Goal: Feedback & Contribution: Submit feedback/report problem

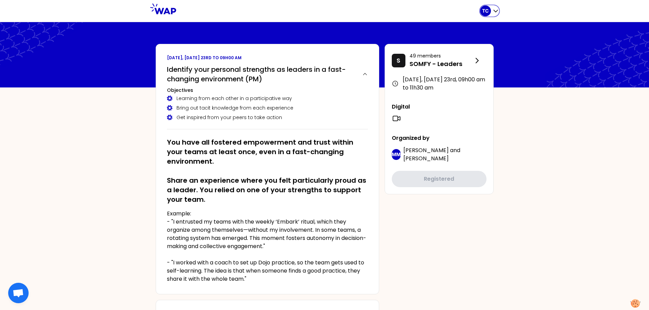
click at [436, 12] on div "TC" at bounding box center [485, 10] width 11 height 11
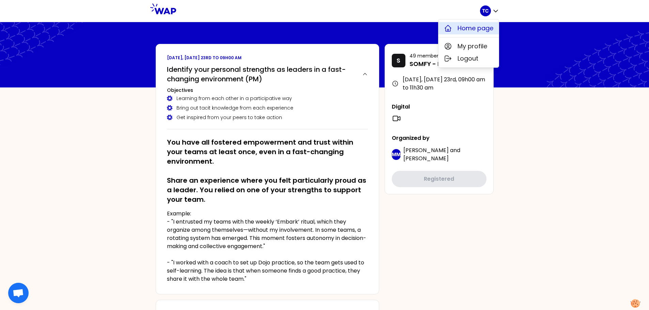
click at [436, 26] on span "Home page" at bounding box center [476, 29] width 36 height 10
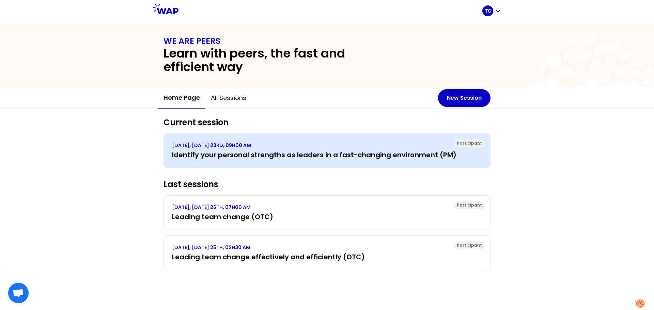
click at [267, 146] on p "[DATE], [DATE] 23RD, 09H00 AM" at bounding box center [327, 145] width 310 height 7
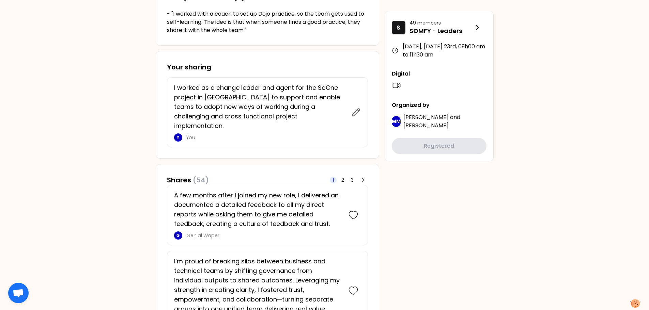
scroll to position [239, 0]
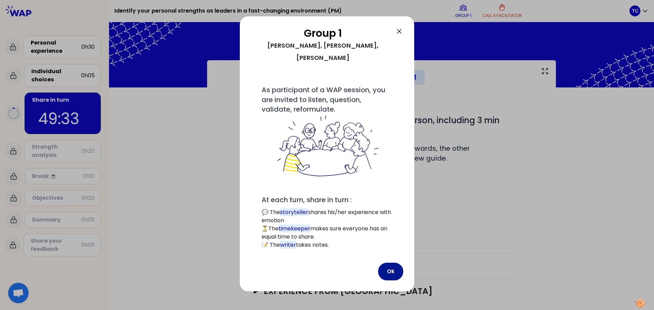
click at [389, 187] on button "Ok" at bounding box center [390, 272] width 25 height 18
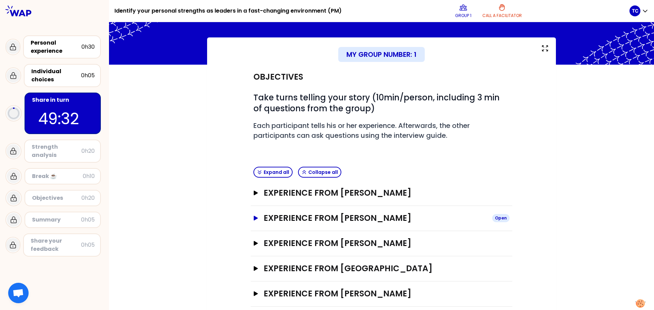
scroll to position [33, 0]
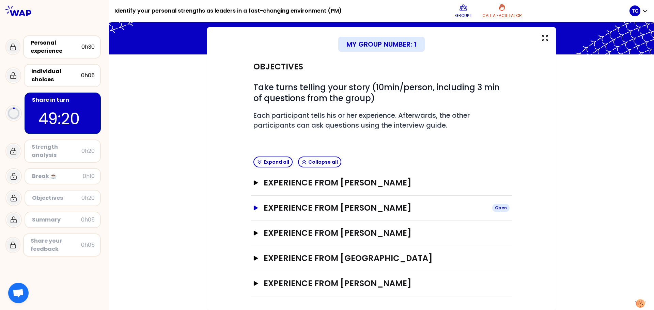
click at [431, 187] on h3 "Experience from [PERSON_NAME]" at bounding box center [375, 208] width 223 height 11
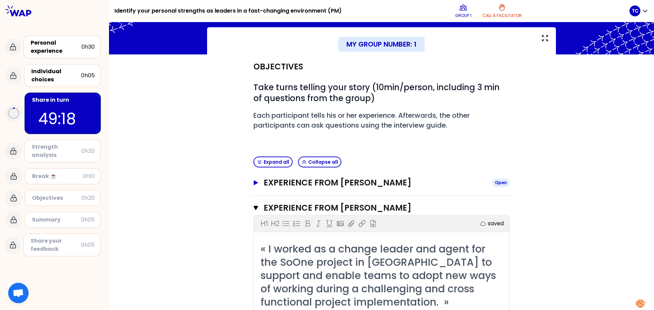
click at [394, 181] on h3 "Experience from [PERSON_NAME]" at bounding box center [375, 183] width 223 height 11
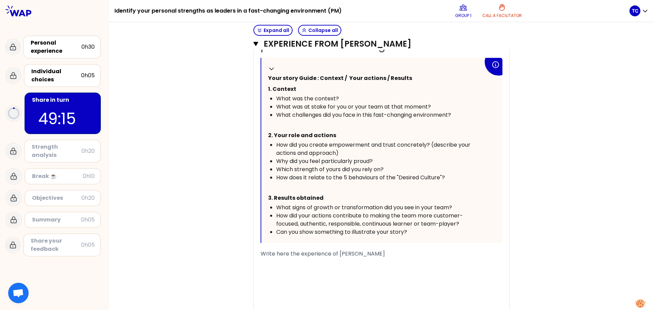
scroll to position [272, 0]
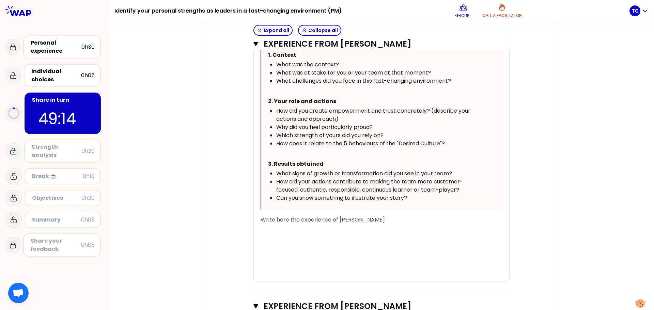
click at [307, 187] on span "Write here the experience of [PERSON_NAME]" at bounding box center [323, 220] width 124 height 8
click at [261, 187] on span "Write here the experience of [PERSON_NAME]" at bounding box center [323, 220] width 124 height 8
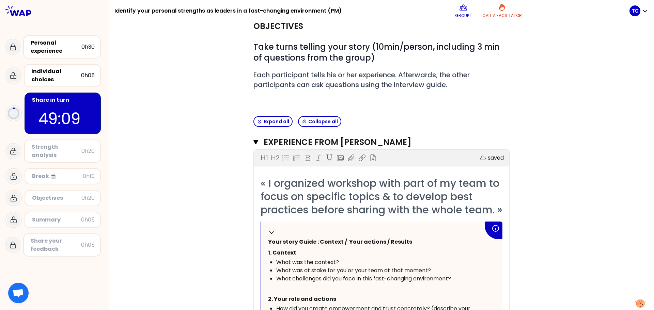
scroll to position [0, 0]
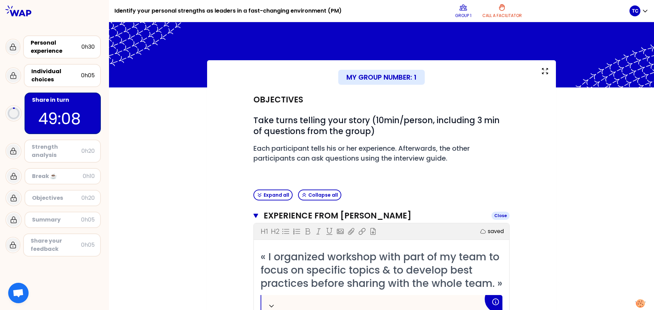
click at [257, 187] on button "Experience from [PERSON_NAME] Close" at bounding box center [382, 216] width 256 height 11
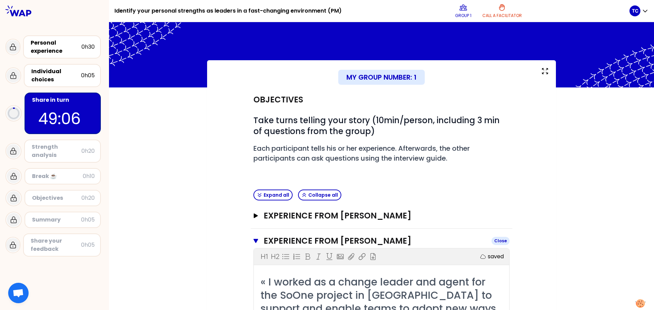
click at [254, 187] on icon "button" at bounding box center [256, 241] width 5 height 5
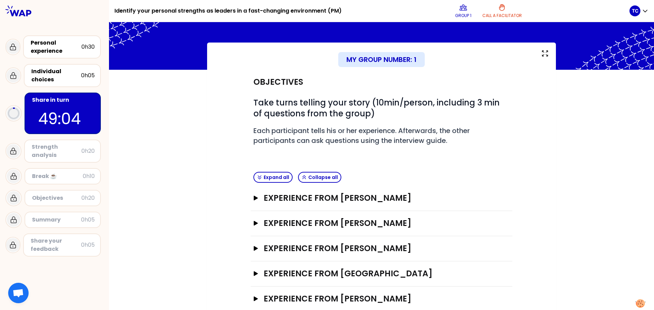
scroll to position [33, 0]
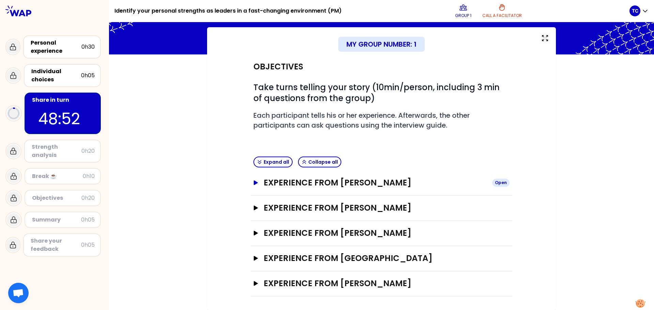
click at [264, 180] on h3 "Experience from [PERSON_NAME]" at bounding box center [375, 183] width 223 height 11
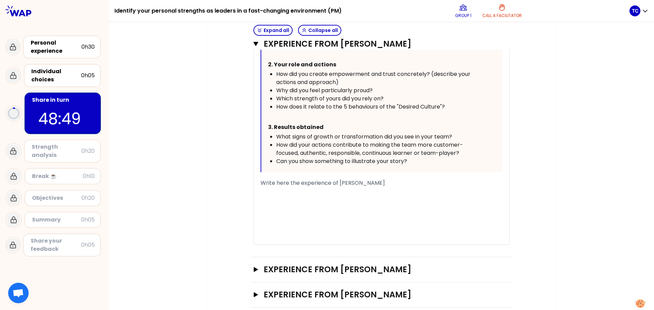
scroll to position [272, 0]
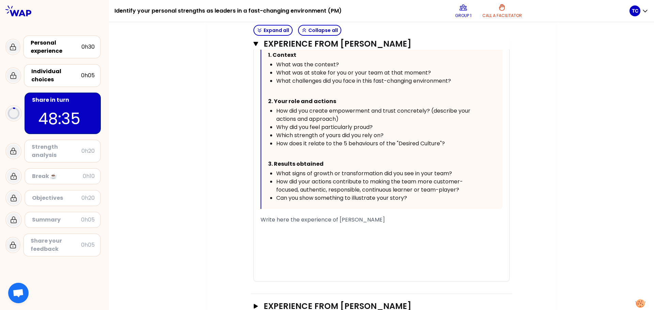
click at [303, 187] on span "Write here the experience of [PERSON_NAME]" at bounding box center [323, 220] width 124 height 8
click at [257, 187] on div "« I organized workshop with part of my team to focus on specific topics & to de…" at bounding box center [382, 130] width 256 height 303
click at [261, 187] on span "Write here the experience of [PERSON_NAME]" at bounding box center [323, 220] width 124 height 8
click at [278, 187] on span "Write here the experience of [PERSON_NAME]" at bounding box center [323, 220] width 124 height 8
click at [261, 187] on span "Write here the experience of [PERSON_NAME]" at bounding box center [323, 220] width 124 height 8
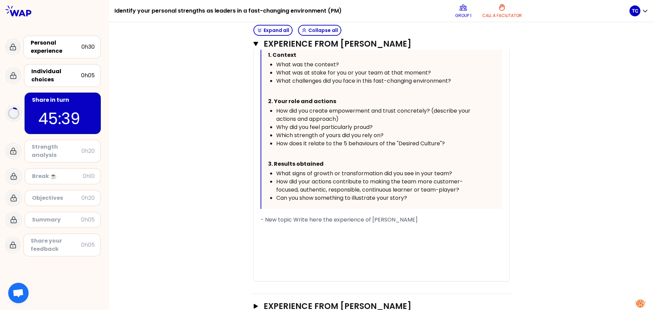
drag, startPoint x: 410, startPoint y: 234, endPoint x: 290, endPoint y: 234, distance: 120.6
click at [290, 187] on div "- New topic Write here the experience of [PERSON_NAME]" at bounding box center [382, 220] width 242 height 8
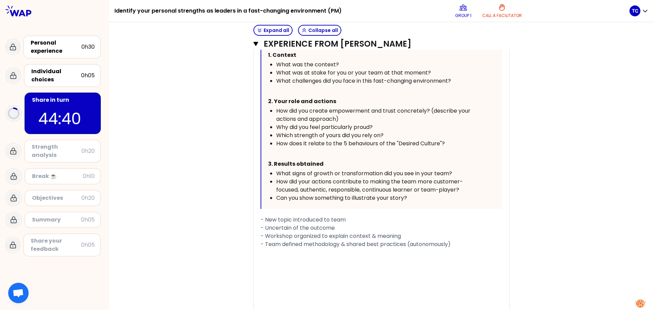
scroll to position [416, 0]
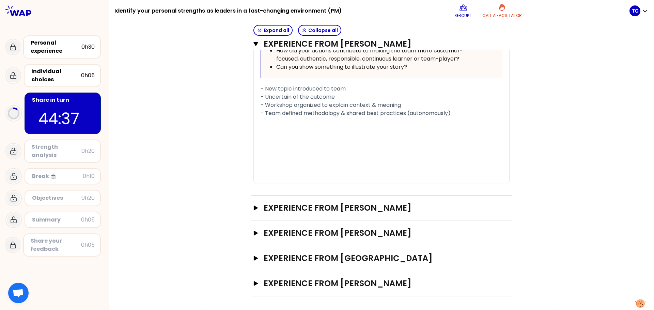
click at [436, 113] on div "- Team defined methodology & shared best practices (autonomously)" at bounding box center [382, 113] width 242 height 8
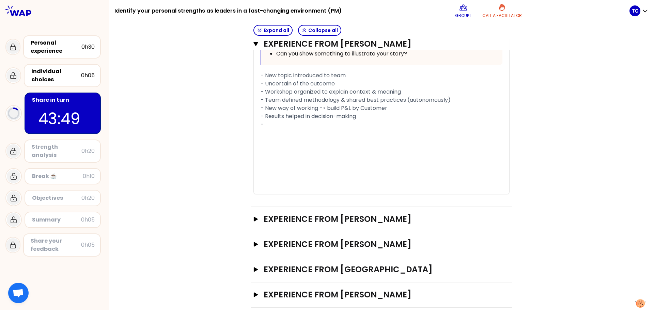
scroll to position [382, 0]
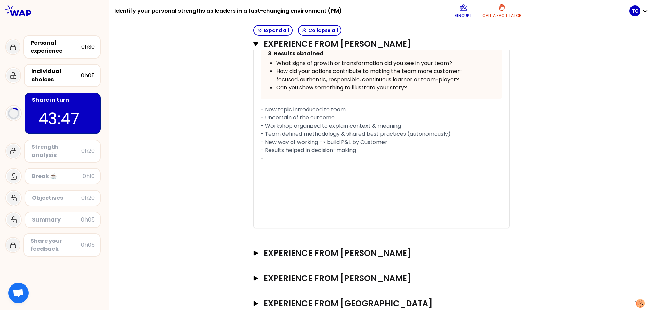
click at [273, 163] on div "-" at bounding box center [382, 159] width 242 height 8
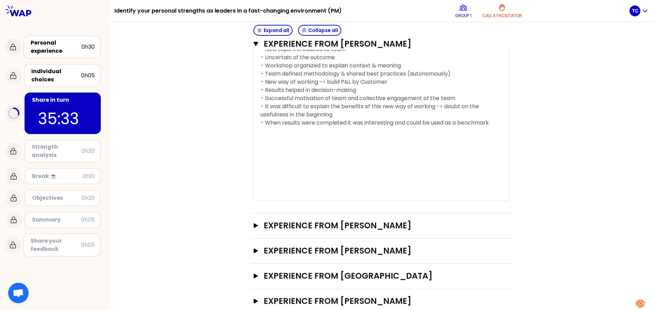
scroll to position [473, 0]
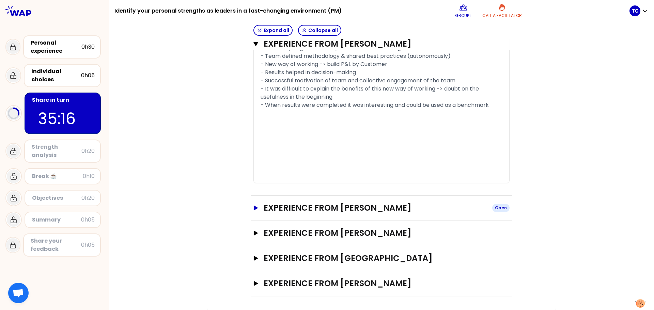
click at [312, 187] on h3 "Experience from [PERSON_NAME]" at bounding box center [375, 208] width 223 height 11
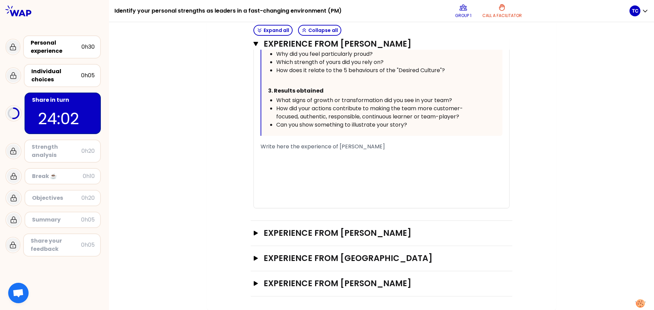
scroll to position [837, 0]
drag, startPoint x: 253, startPoint y: 231, endPoint x: 262, endPoint y: 226, distance: 10.6
click at [253, 187] on icon "button" at bounding box center [255, 233] width 5 height 5
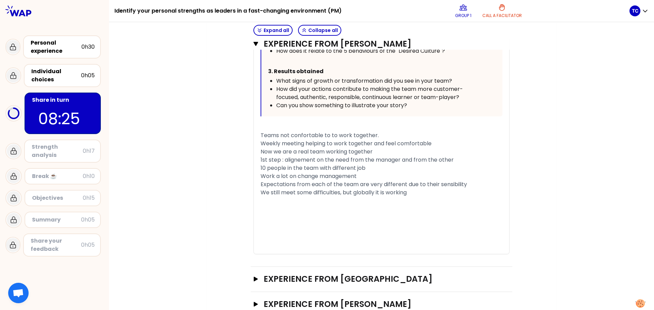
scroll to position [1293, 0]
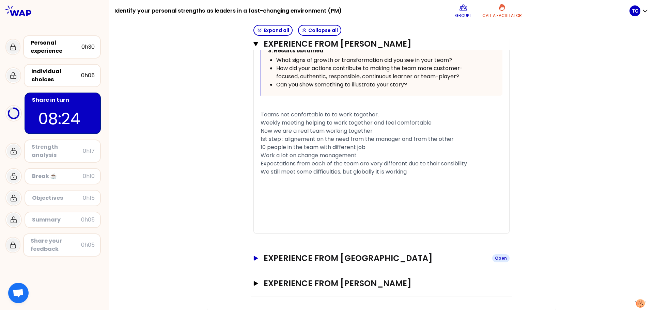
click at [334, 187] on h3 "Experience from [GEOGRAPHIC_DATA]" at bounding box center [375, 258] width 223 height 11
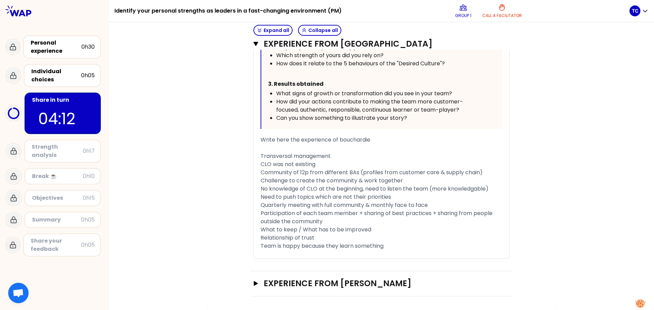
scroll to position [1700, 0]
click at [304, 187] on h3 "Experience from [PERSON_NAME]" at bounding box center [375, 283] width 223 height 11
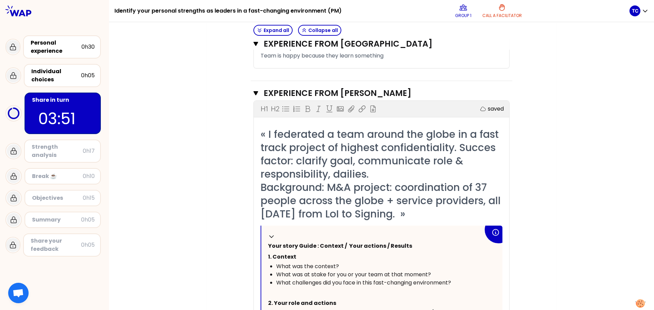
scroll to position [1886, 0]
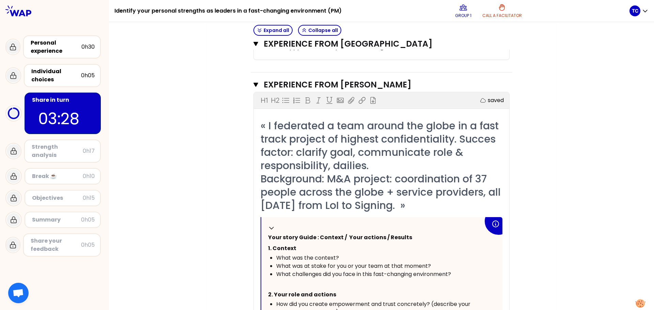
click at [63, 150] on div "Strength analysis" at bounding box center [57, 151] width 51 height 16
click at [323, 28] on button "Collapse all" at bounding box center [319, 30] width 43 height 11
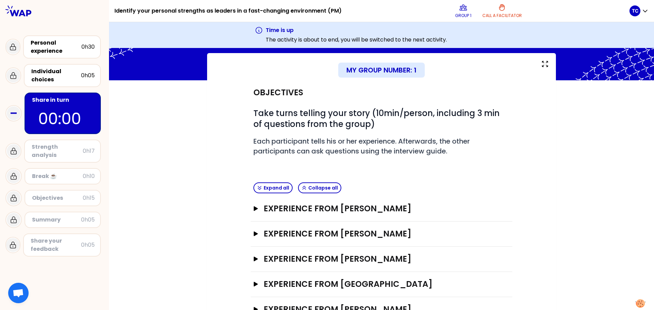
scroll to position [59, 0]
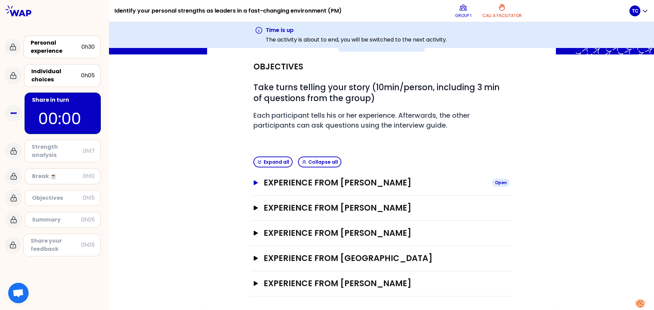
click at [254, 183] on icon "button" at bounding box center [256, 183] width 4 height 5
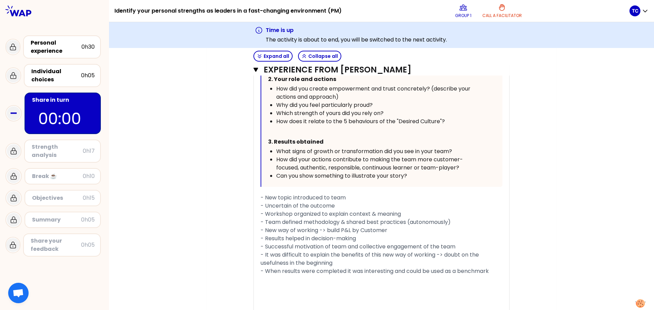
scroll to position [332, 0]
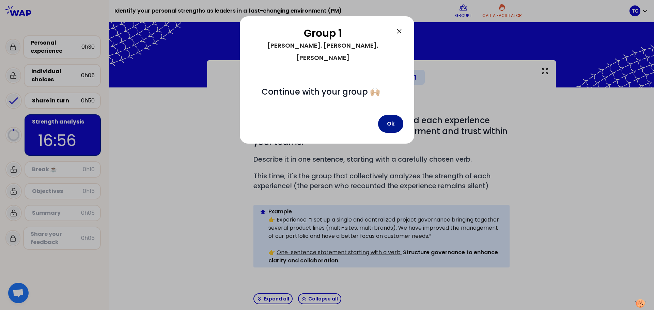
click at [393, 115] on button "Ok" at bounding box center [390, 124] width 25 height 18
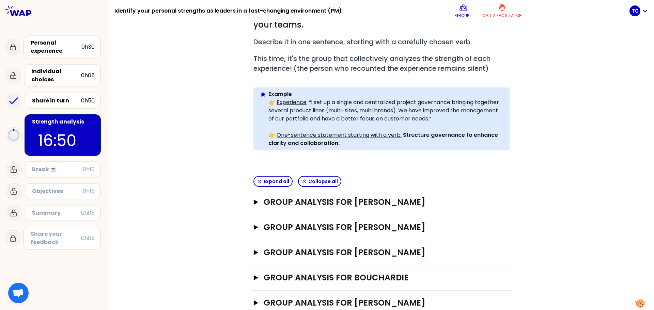
scroll to position [126, 0]
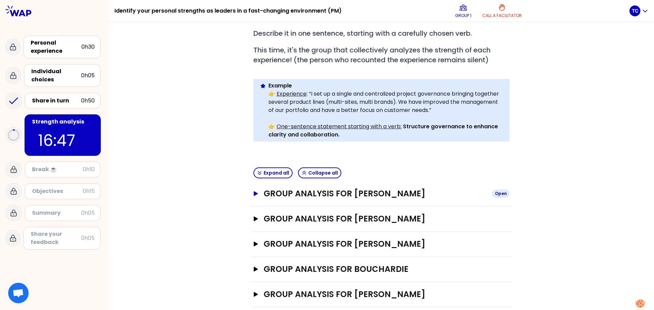
click at [256, 187] on button "Group analysis for [PERSON_NAME] Open" at bounding box center [382, 193] width 256 height 11
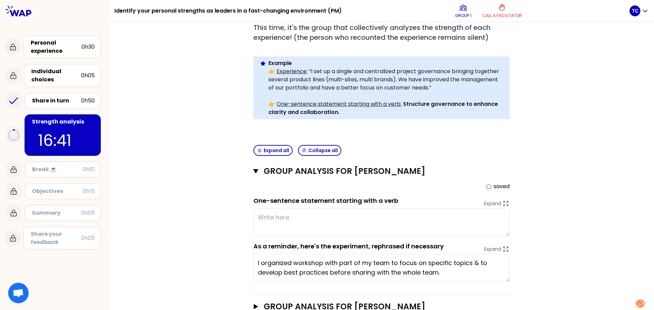
scroll to position [194, 0]
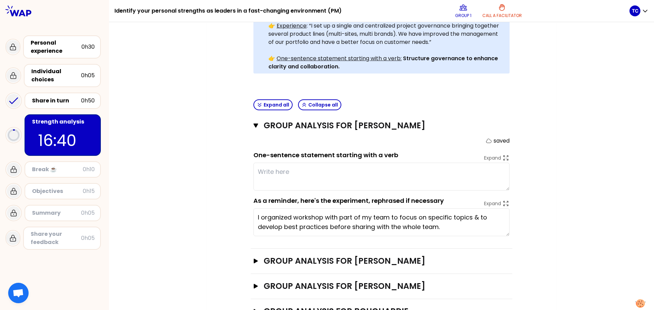
click at [304, 163] on textarea at bounding box center [382, 177] width 256 height 28
click at [305, 163] on textarea at bounding box center [382, 177] width 256 height 28
type textarea "S"
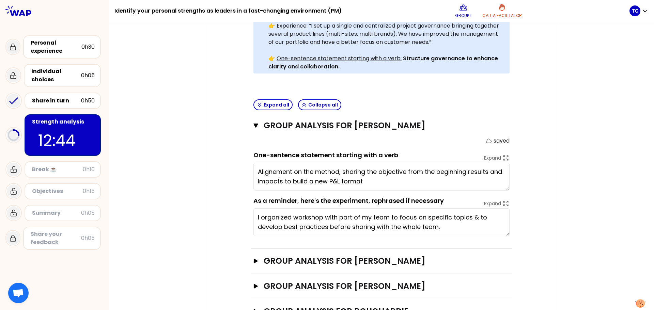
type textarea "Alignement on the method, sharing the objective from the beginning, results and…"
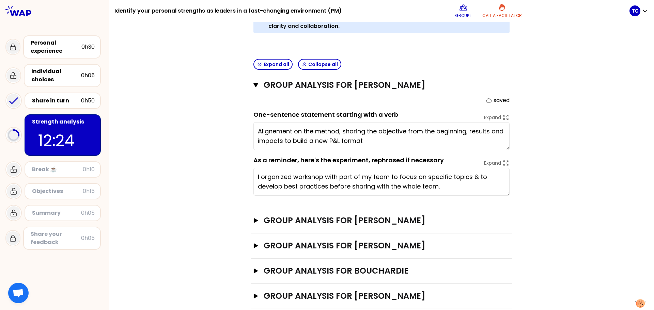
scroll to position [237, 0]
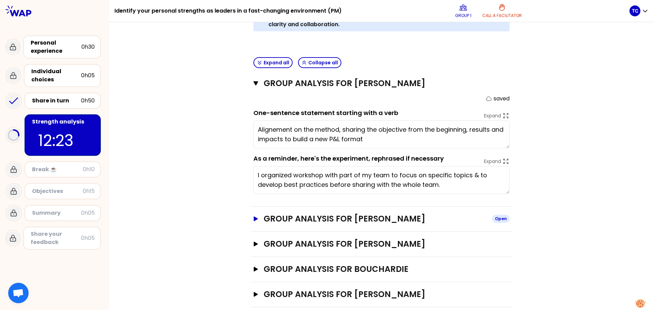
click at [254, 187] on icon "button" at bounding box center [256, 219] width 4 height 5
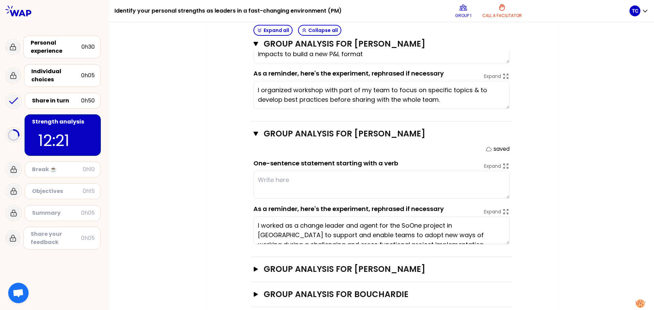
scroll to position [339, 0]
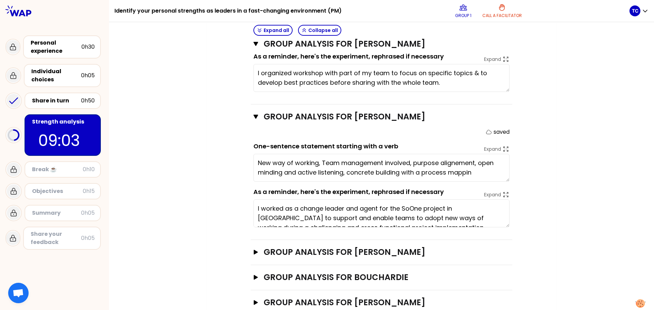
type textarea "New way of working, Team management involved, purpose alignement, open minding …"
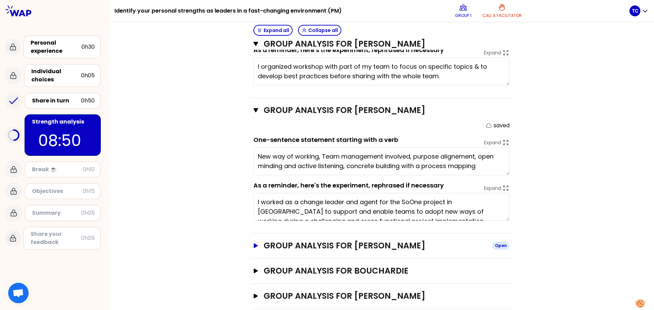
scroll to position [347, 0]
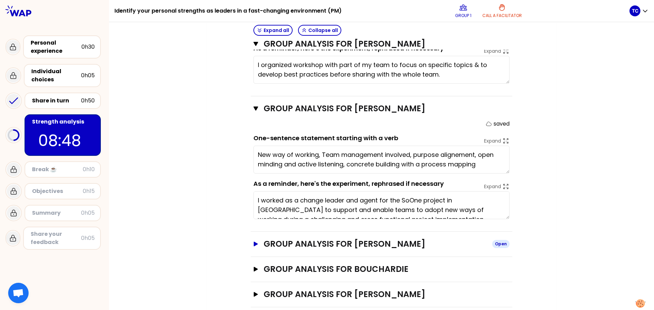
click at [326, 187] on h3 "Group analysis for [PERSON_NAME]" at bounding box center [375, 244] width 223 height 11
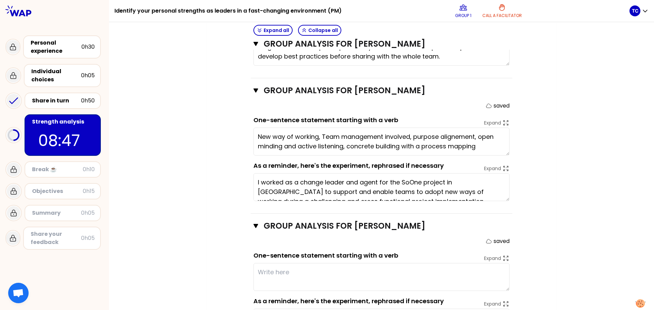
scroll to position [381, 0]
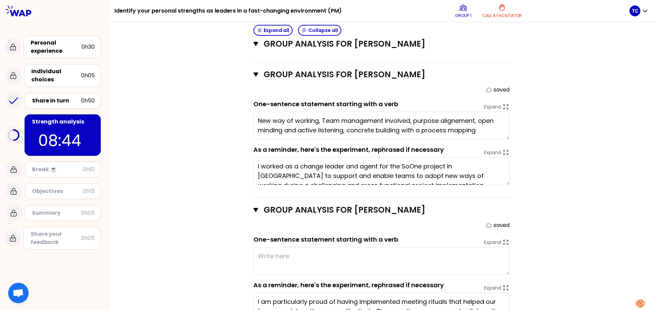
click at [280, 187] on textarea at bounding box center [382, 261] width 256 height 28
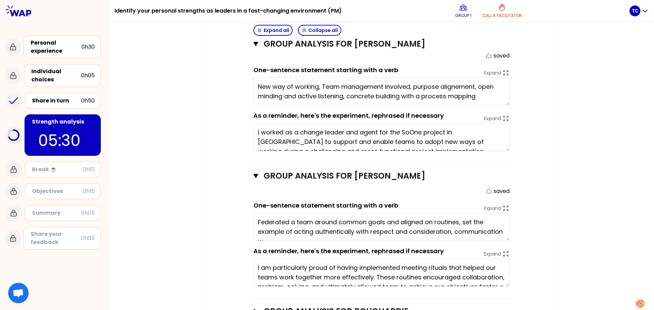
scroll to position [5, 0]
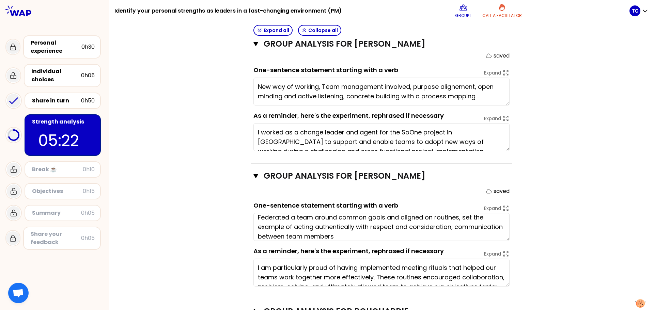
click at [255, 187] on textarea "Federated a team around common goals and aligned on routines, set the example o…" at bounding box center [382, 227] width 256 height 28
drag, startPoint x: 408, startPoint y: 226, endPoint x: 402, endPoint y: 226, distance: 6.1
click at [408, 187] on textarea "Federated a team around common goals and aligned on routines, set the example o…" at bounding box center [382, 227] width 256 height 28
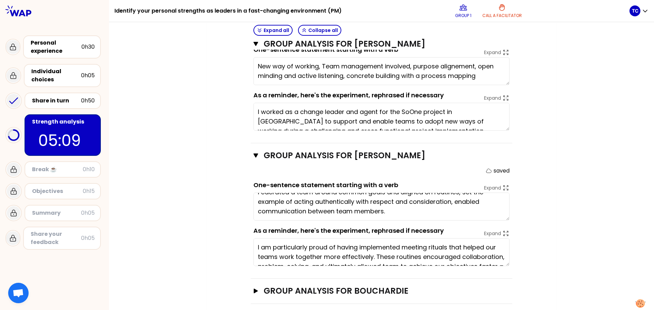
scroll to position [457, 0]
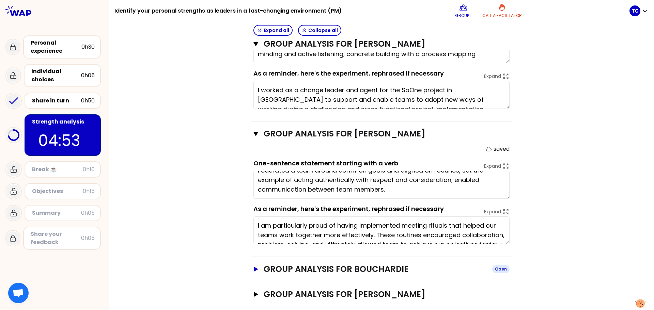
type textarea "Federated a team around common goals and aligned on routines, set the example o…"
click at [254, 187] on icon "button" at bounding box center [256, 269] width 4 height 5
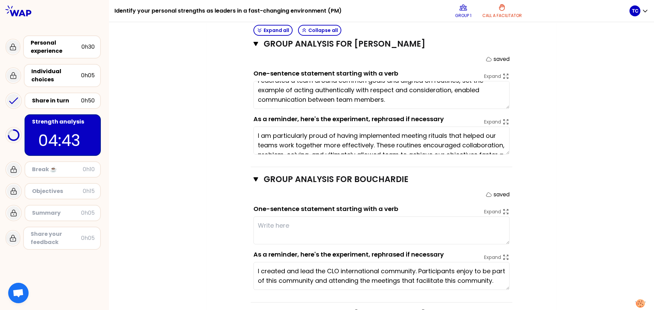
scroll to position [560, 0]
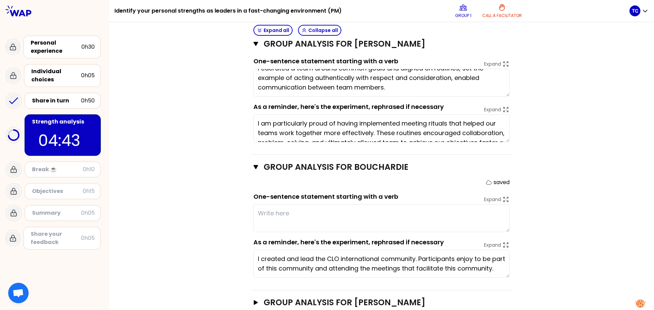
click at [272, 187] on textarea at bounding box center [382, 218] width 256 height 28
click at [269, 187] on textarea at bounding box center [382, 218] width 256 height 28
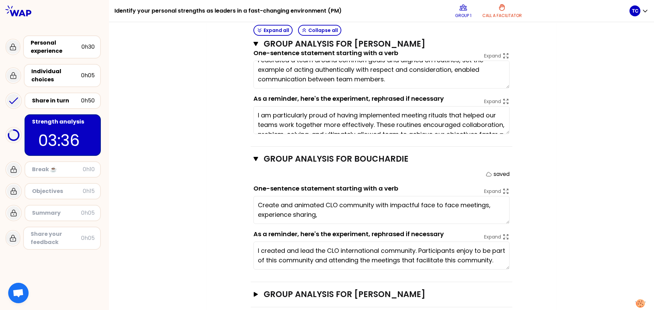
scroll to position [0, 0]
click at [324, 187] on textarea "Create and animated CLO community with impactful face to face meetings, experie…" at bounding box center [382, 210] width 256 height 28
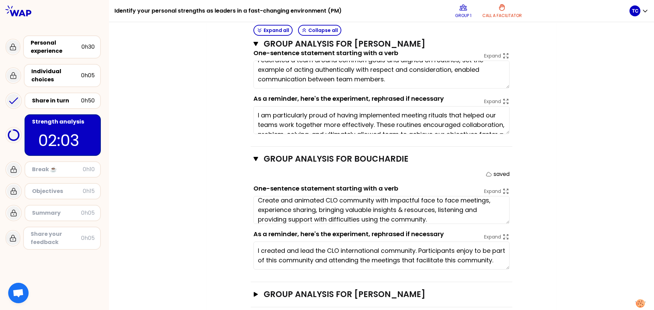
scroll to position [10, 0]
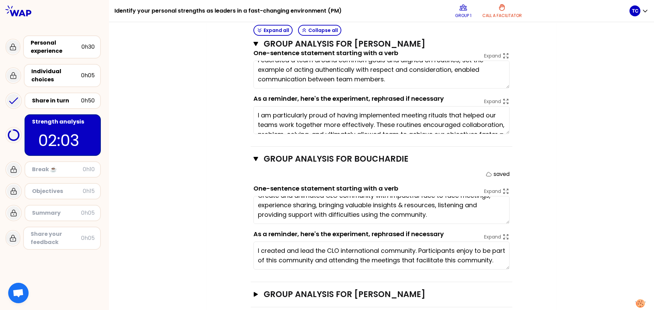
drag, startPoint x: 375, startPoint y: 209, endPoint x: 358, endPoint y: 209, distance: 16.7
click at [359, 187] on textarea "Create and animated CLO community with impactful face to face meetings, experie…" at bounding box center [382, 210] width 256 height 28
click at [436, 187] on textarea "Create and animated CLO community with impactful face to face meetings, experie…" at bounding box center [382, 210] width 256 height 28
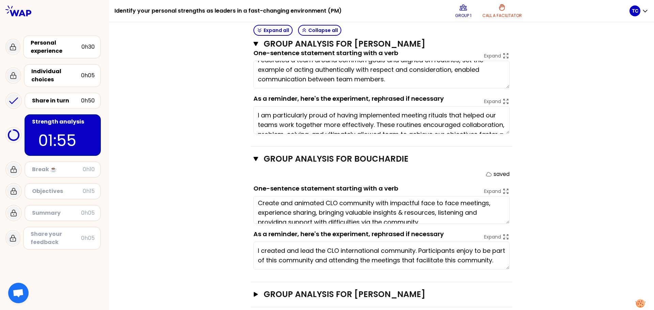
scroll to position [0, 0]
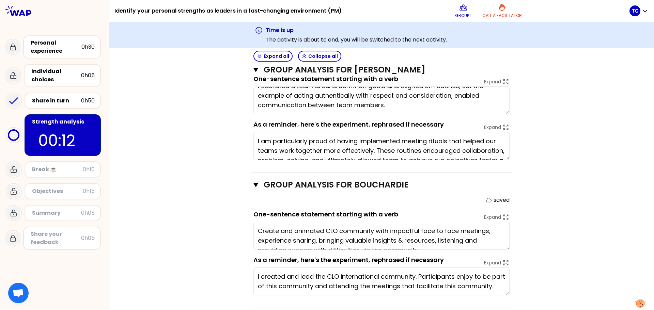
type textarea "Create and animated CLO community with impactful face to face meetings, experie…"
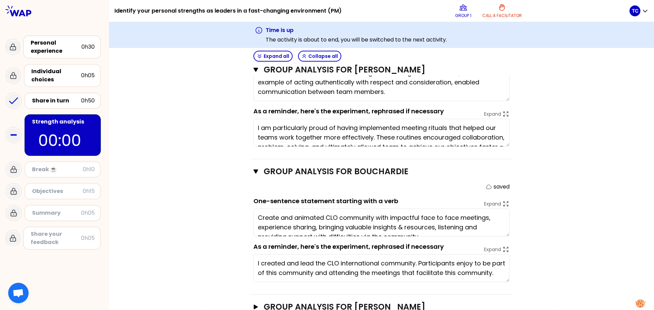
scroll to position [594, 0]
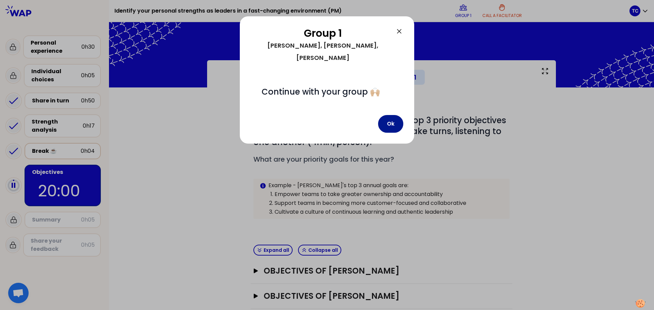
click at [389, 115] on button "Ok" at bounding box center [390, 124] width 25 height 18
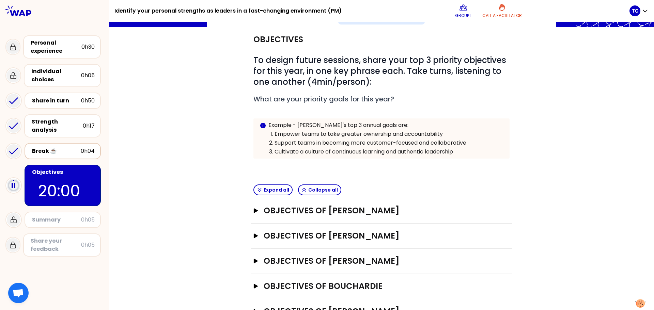
scroll to position [68, 0]
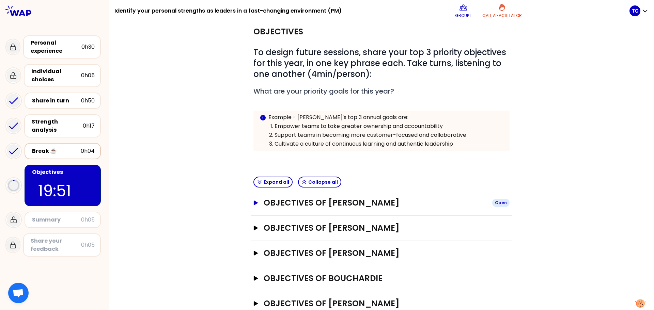
click at [302, 187] on h3 "Objectives of [PERSON_NAME]" at bounding box center [375, 203] width 223 height 11
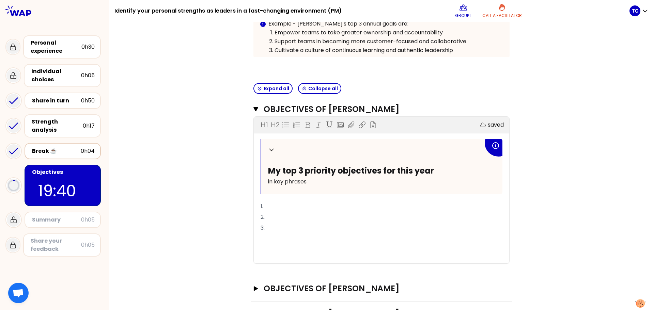
scroll to position [170, 0]
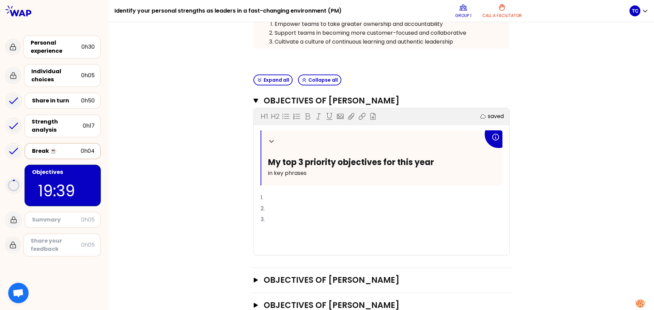
click at [287, 187] on p "1." at bounding box center [382, 198] width 242 height 11
click at [286, 187] on span "1. Create controllers community for new perimeter" at bounding box center [329, 198] width 137 height 8
click at [405, 187] on p "1. Create Controllers community for new perimeter" at bounding box center [382, 198] width 242 height 11
click at [273, 187] on p "2." at bounding box center [382, 208] width 242 height 11
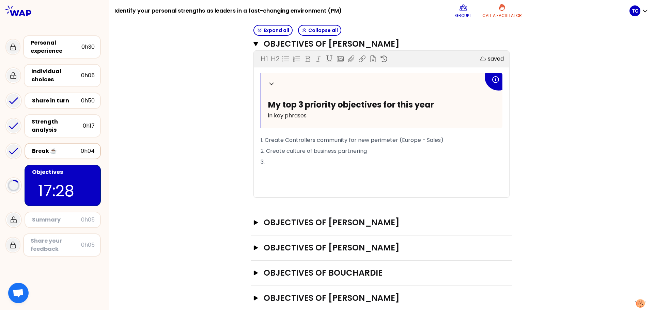
scroll to position [239, 0]
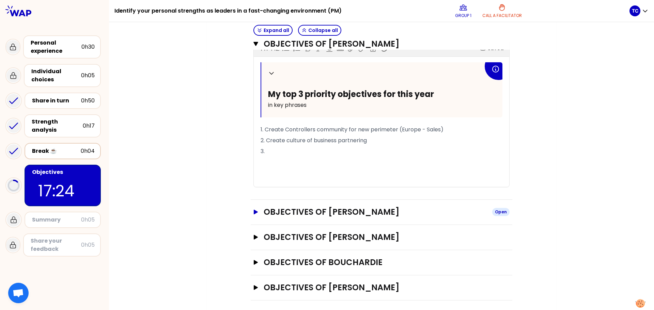
click at [276, 187] on h3 "Objectives of [PERSON_NAME]" at bounding box center [375, 212] width 223 height 11
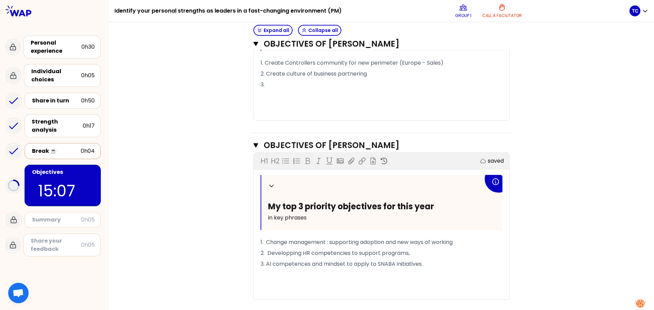
scroll to position [397, 0]
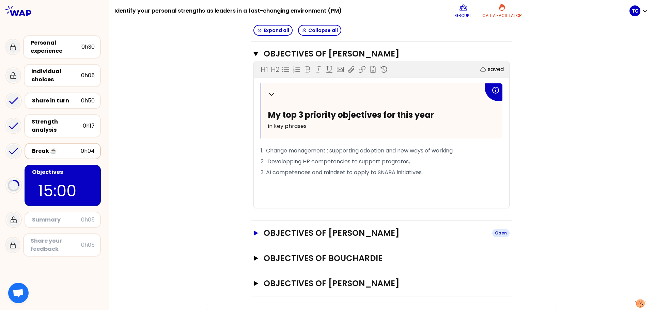
click at [256, 187] on icon "button" at bounding box center [255, 233] width 5 height 5
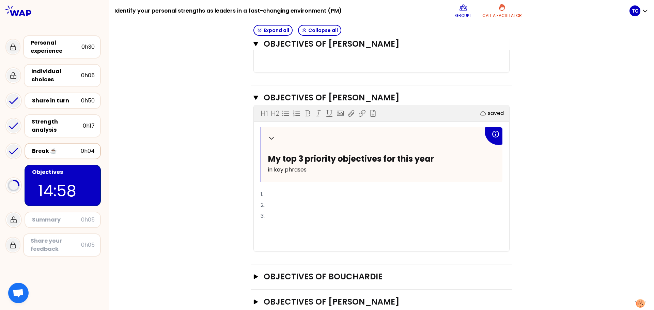
scroll to position [533, 0]
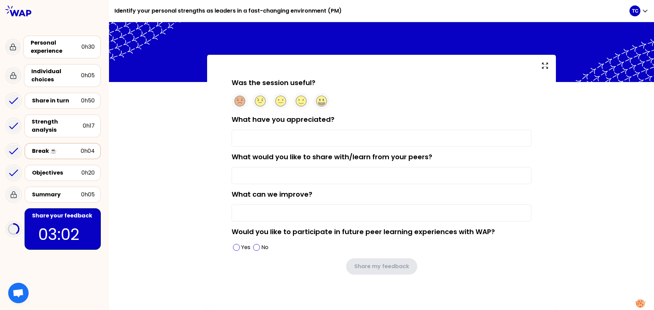
type input "Meeting new peers"
type input "practical advices"
type input "Would be better in person"
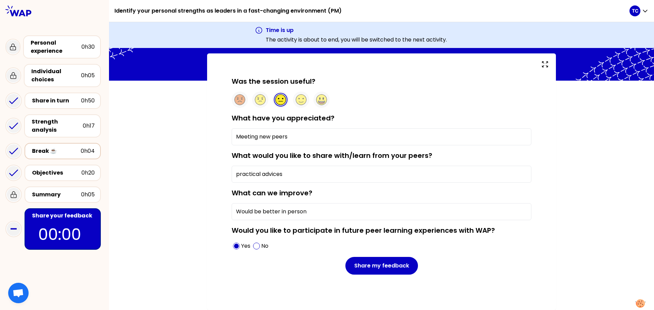
scroll to position [33, 0]
